Goal: Transaction & Acquisition: Purchase product/service

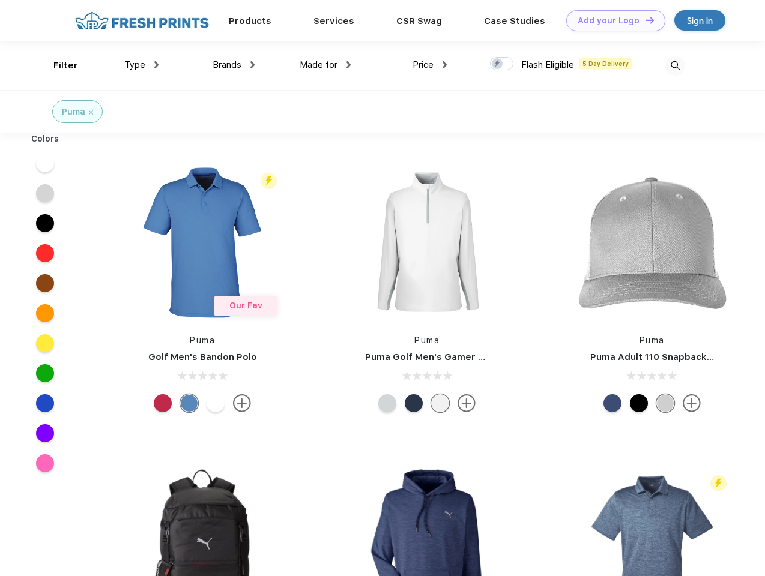
click at [611, 20] on link "Add your Logo Design Tool" at bounding box center [615, 20] width 99 height 21
click at [0, 0] on div "Design Tool" at bounding box center [0, 0] width 0 height 0
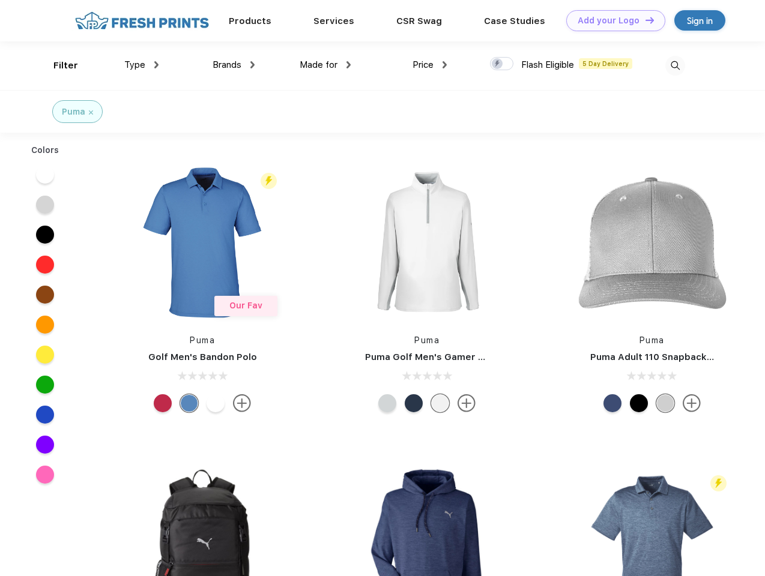
click at [644, 20] on link "Add your Logo Design Tool" at bounding box center [615, 20] width 99 height 21
click at [58, 65] on div "Filter" at bounding box center [65, 66] width 25 height 14
click at [142, 65] on span "Type" at bounding box center [134, 64] width 21 height 11
click at [234, 65] on span "Brands" at bounding box center [227, 64] width 29 height 11
click at [325, 65] on span "Made for" at bounding box center [319, 64] width 38 height 11
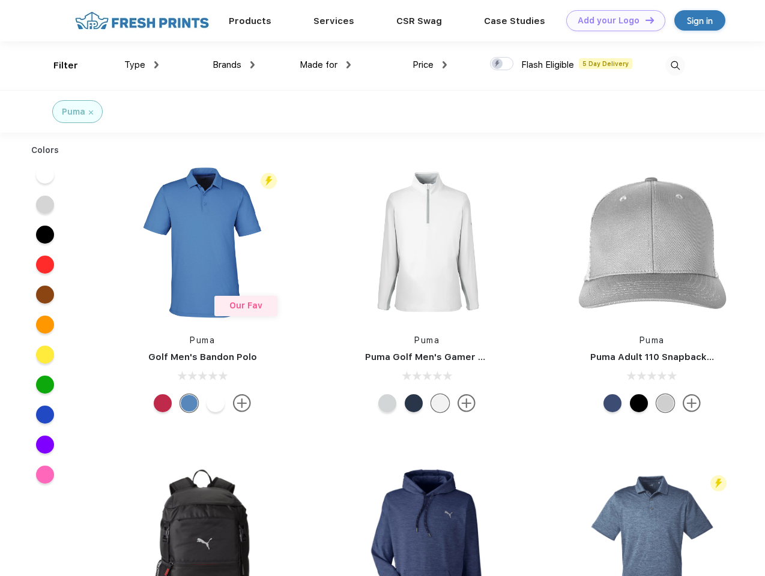
click at [430, 65] on span "Price" at bounding box center [422, 64] width 21 height 11
click at [502, 64] on div at bounding box center [501, 63] width 23 height 13
click at [498, 64] on input "checkbox" at bounding box center [494, 60] width 8 height 8
click at [675, 65] on img at bounding box center [675, 66] width 20 height 20
